Goal: Task Accomplishment & Management: Manage account settings

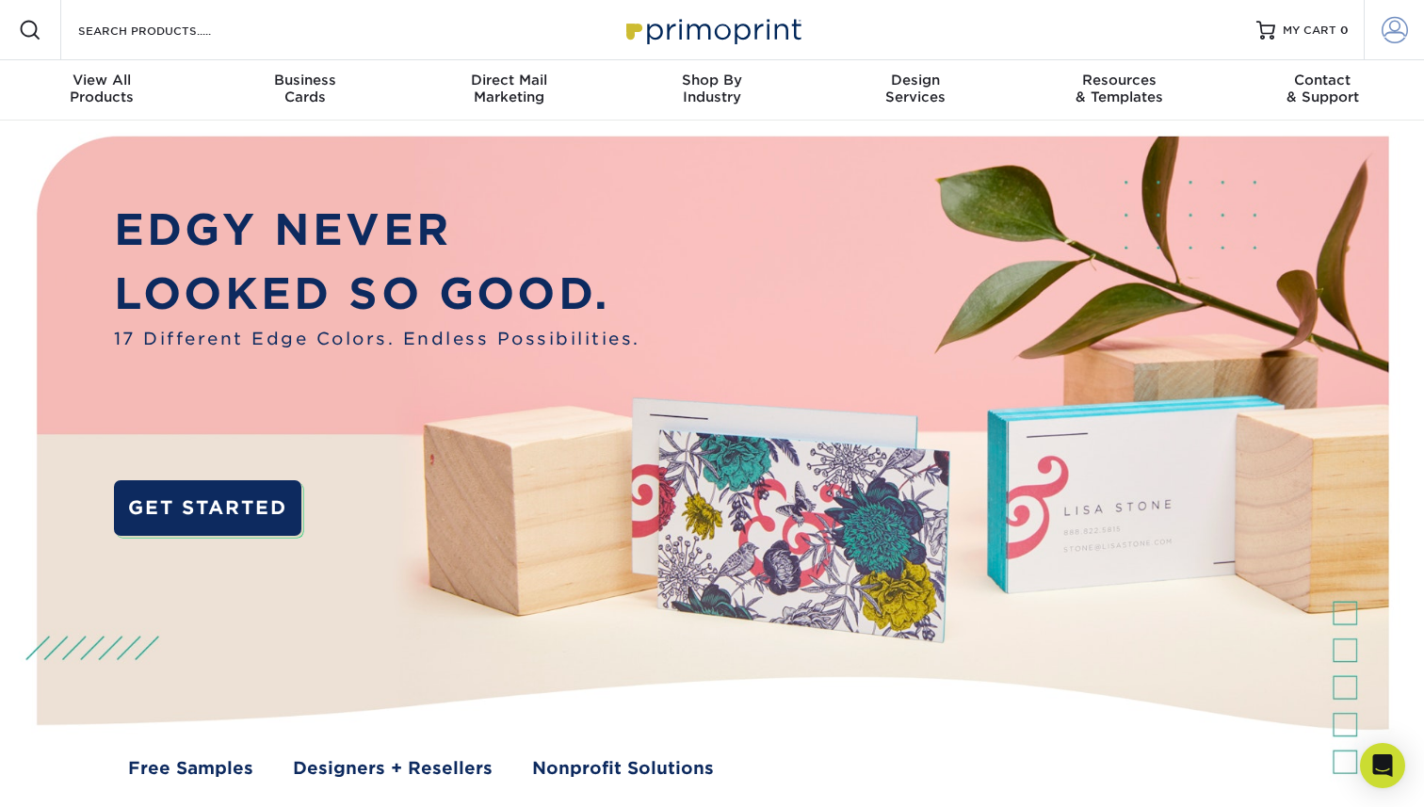
click at [1390, 24] on span at bounding box center [1394, 30] width 26 height 26
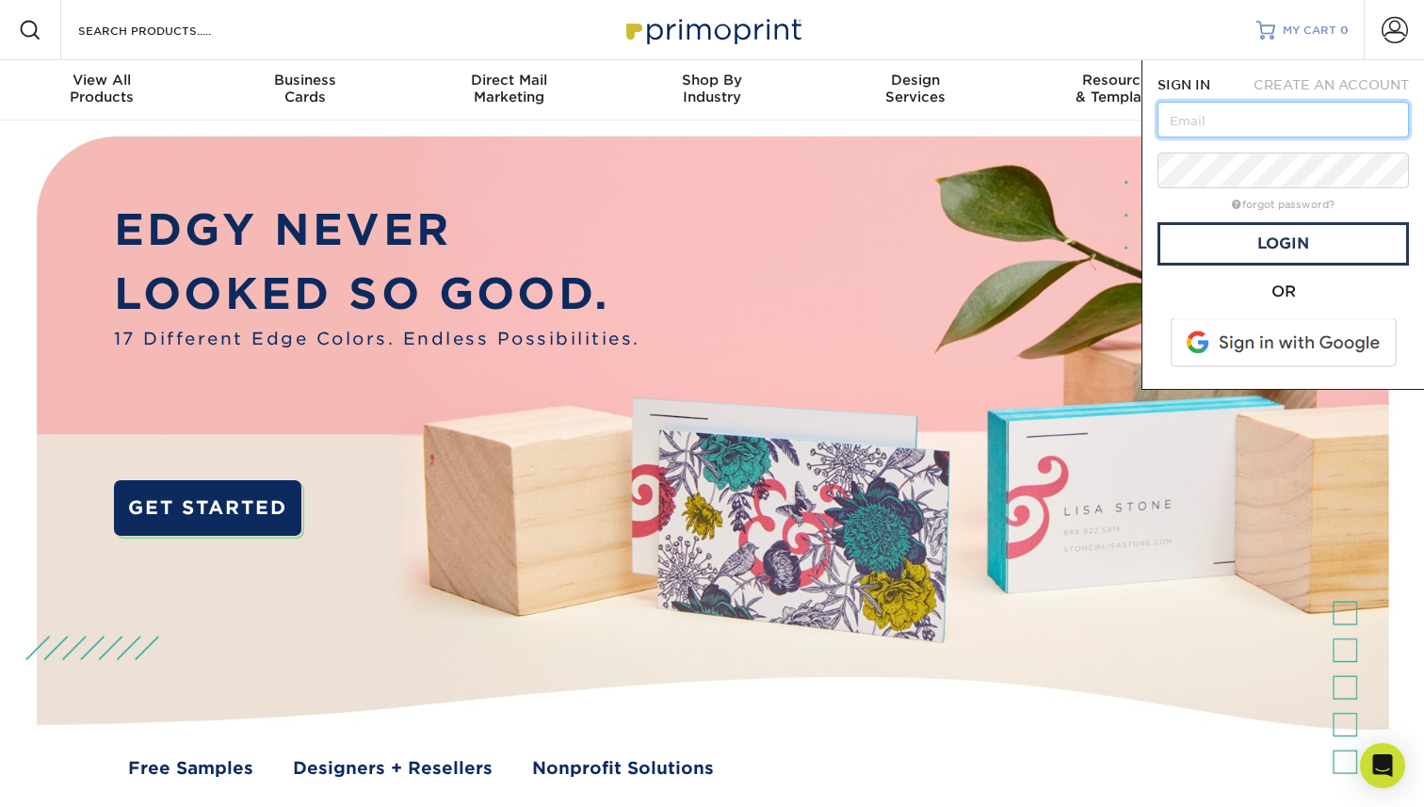
paste input "[PERSON_NAME][EMAIL_ADDRESS][DOMAIN_NAME]"
type input "[PERSON_NAME][EMAIL_ADDRESS][DOMAIN_NAME]"
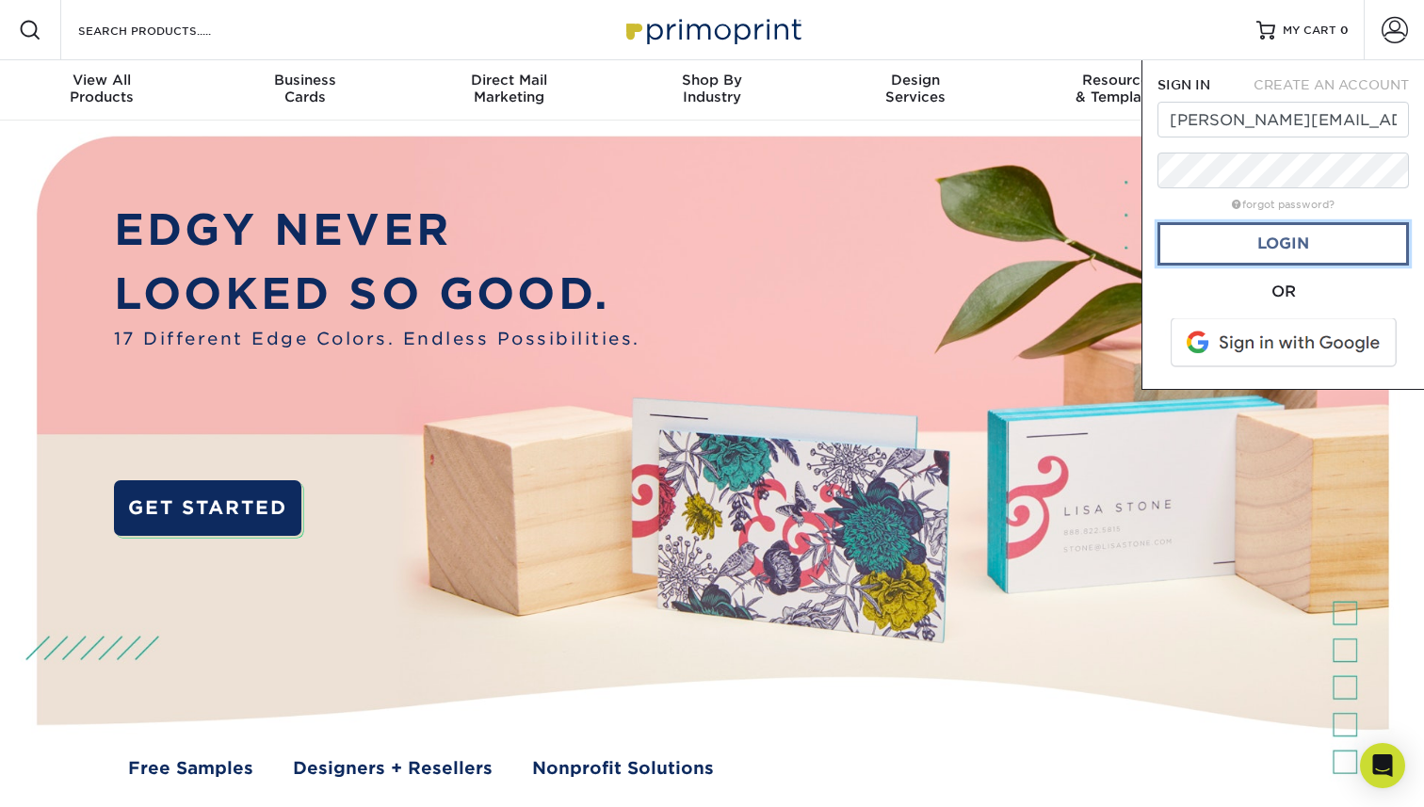
click at [1202, 241] on link "Login" at bounding box center [1282, 243] width 251 height 43
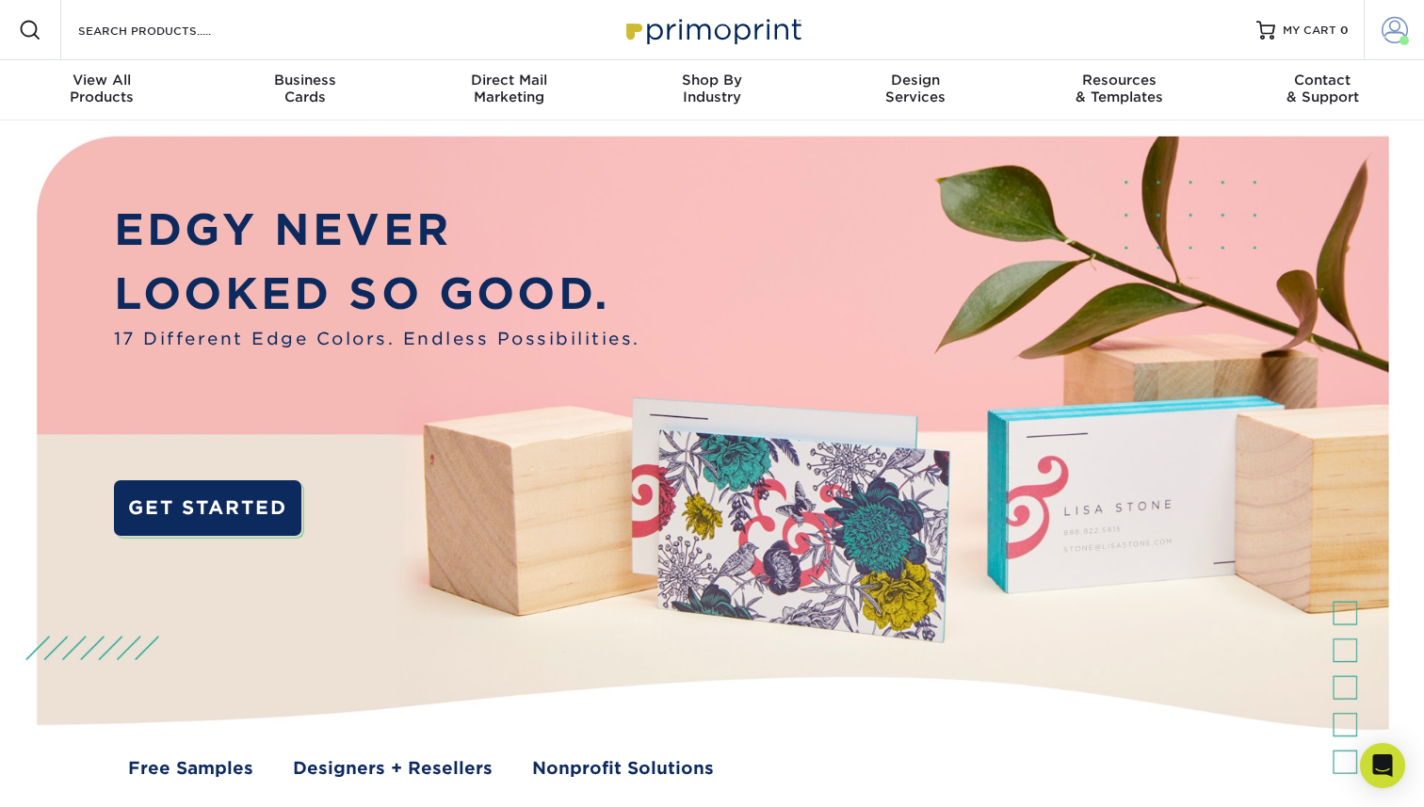
click at [1393, 31] on span at bounding box center [1394, 30] width 26 height 26
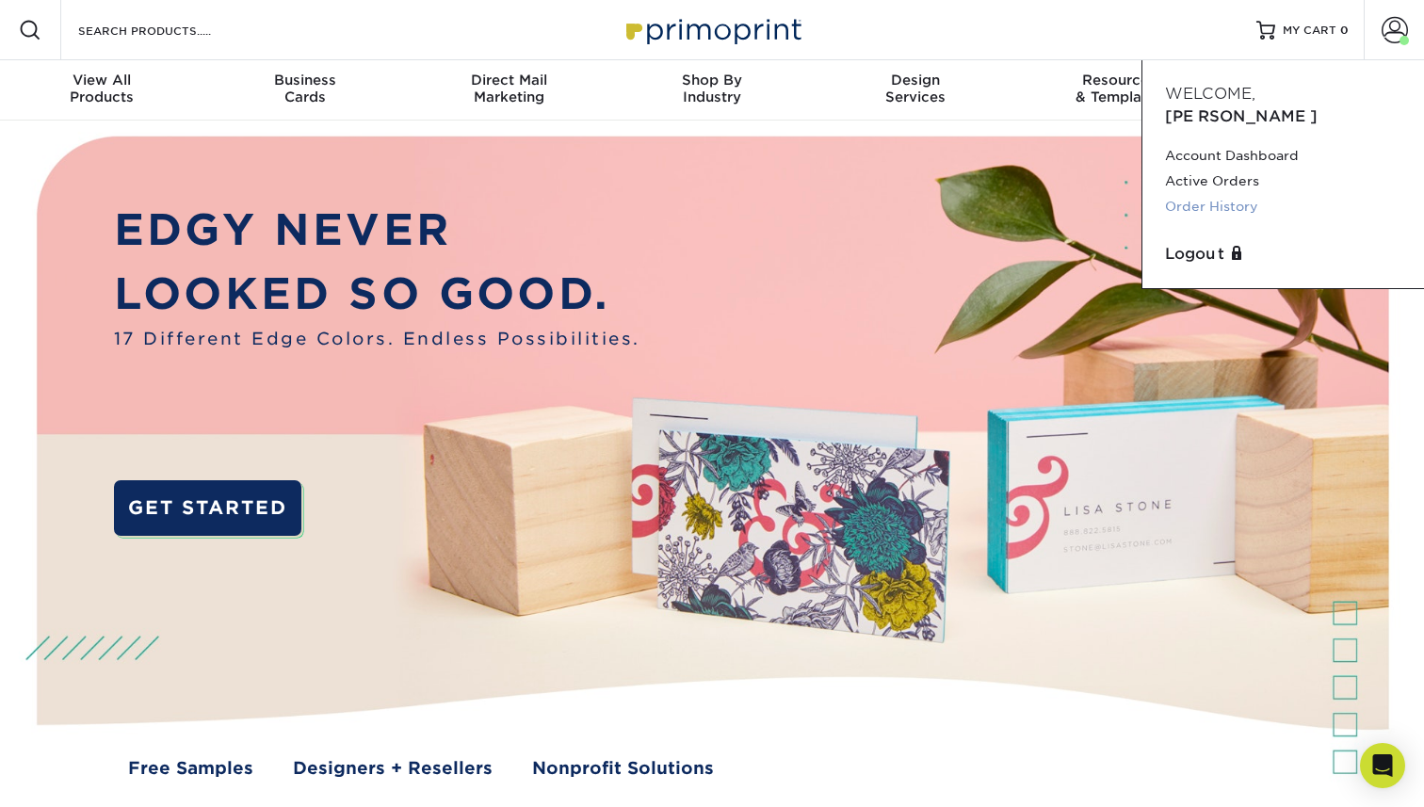
click at [1234, 194] on link "Order History" at bounding box center [1283, 206] width 236 height 25
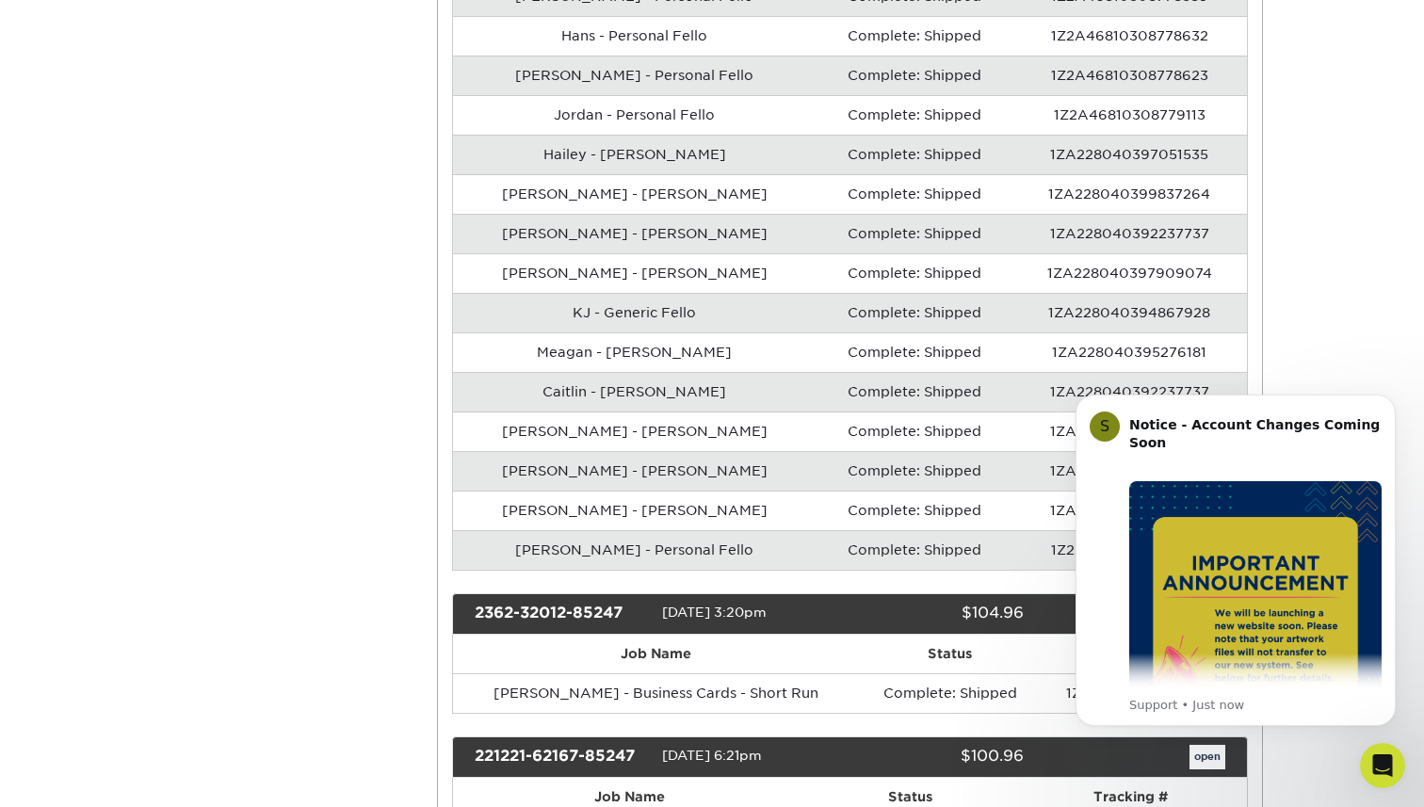
scroll to position [1188, 0]
